Goal: Task Accomplishment & Management: Use online tool/utility

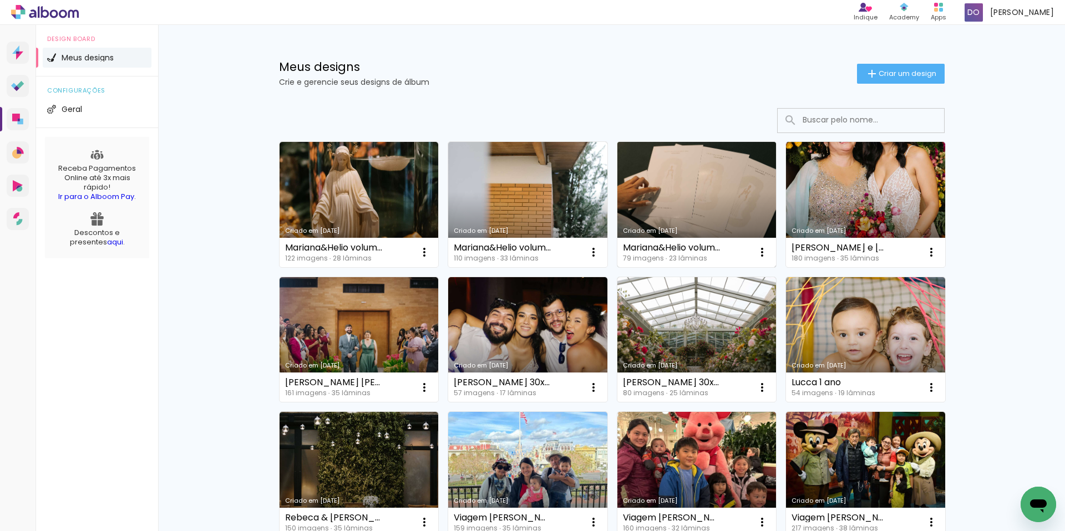
click at [661, 217] on link "Criado em [DATE]" at bounding box center [696, 204] width 159 height 125
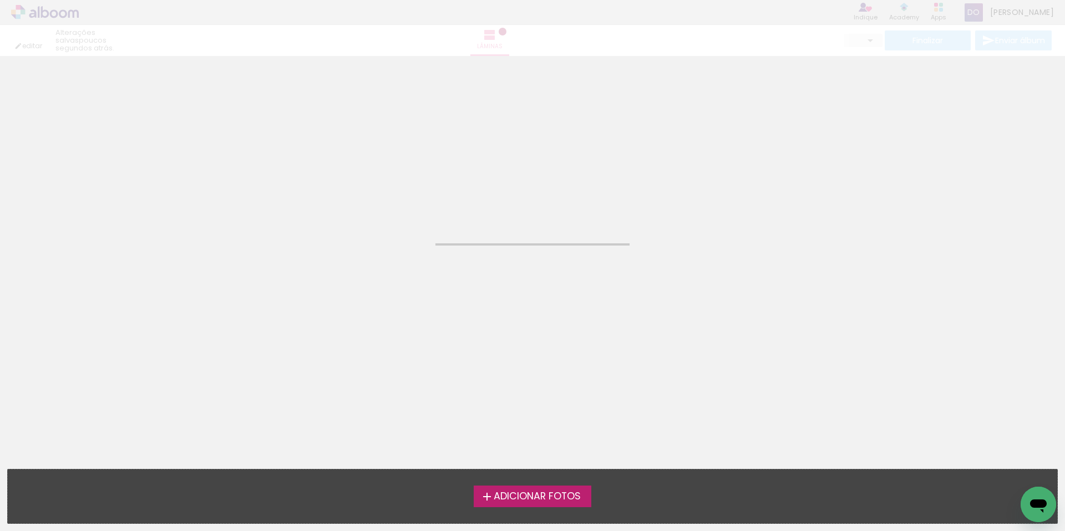
click at [661, 217] on neon-animated-pages "Confirmar Cancelar" at bounding box center [532, 293] width 1065 height 475
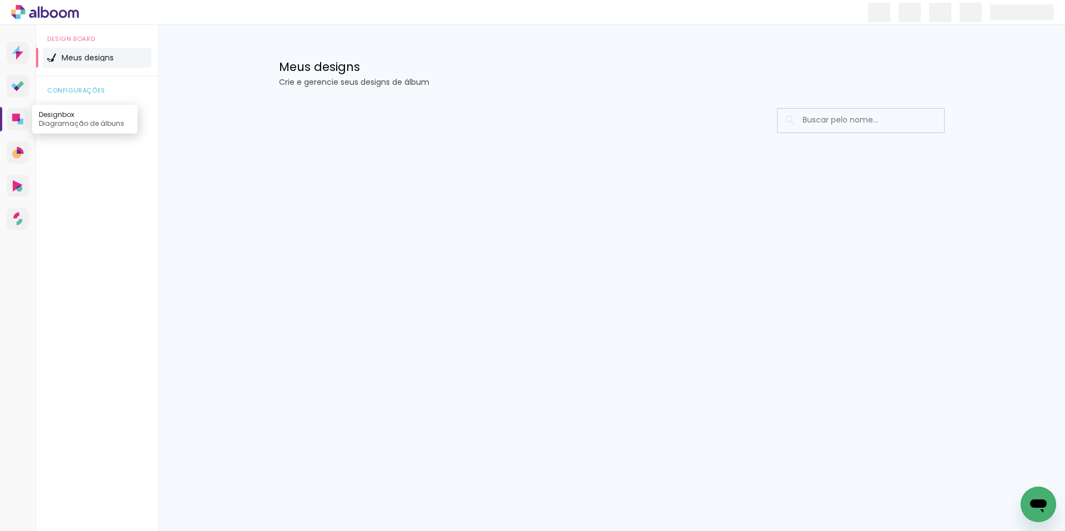
click at [16, 124] on icon at bounding box center [17, 119] width 11 height 11
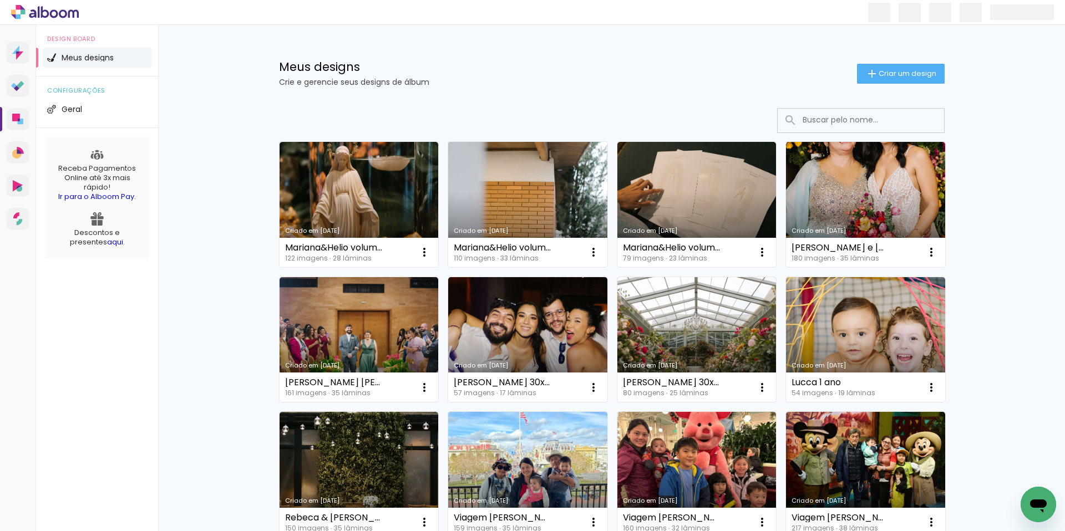
click at [508, 175] on link "Criado em [DATE]" at bounding box center [527, 204] width 159 height 125
